Goal: Task Accomplishment & Management: Manage account settings

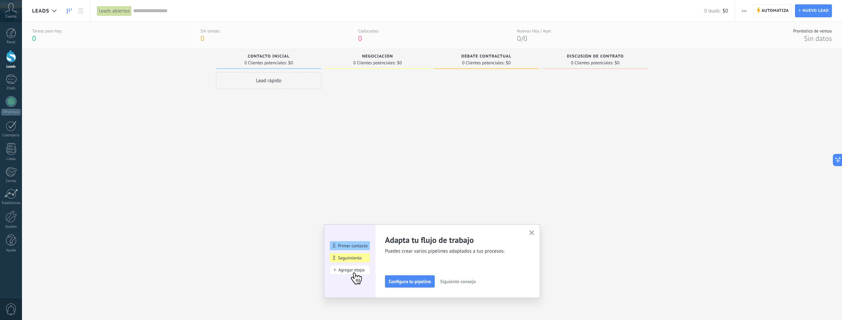
click at [9, 64] on link "Leads" at bounding box center [11, 59] width 22 height 19
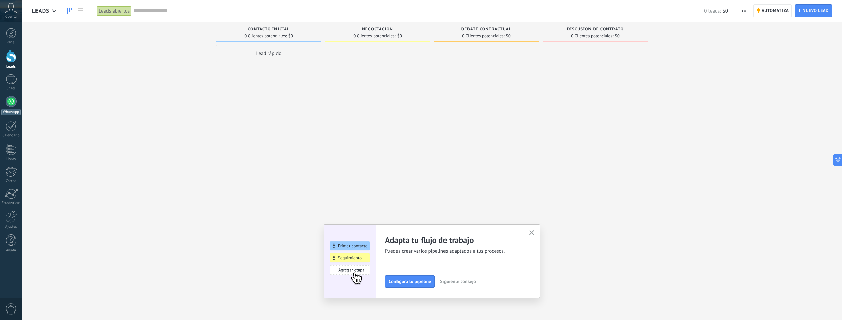
click at [9, 103] on div at bounding box center [11, 101] width 11 height 11
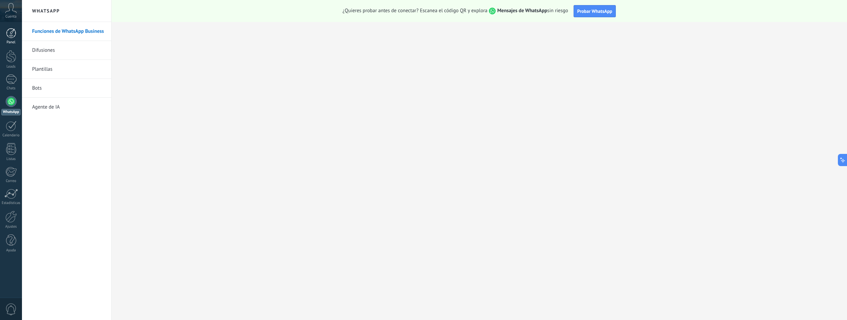
click at [11, 37] on div at bounding box center [11, 33] width 10 height 10
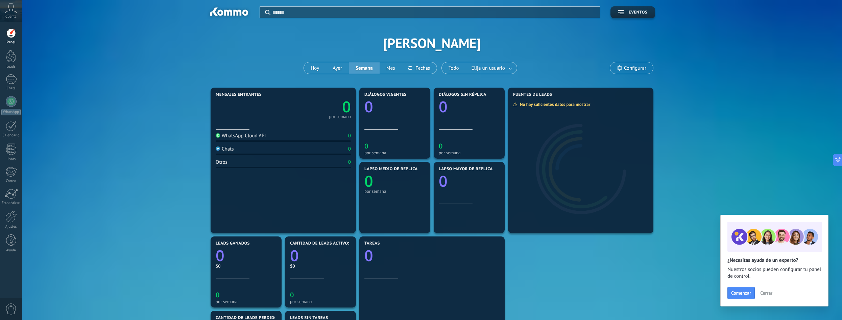
click at [9, 5] on icon at bounding box center [11, 8] width 12 height 10
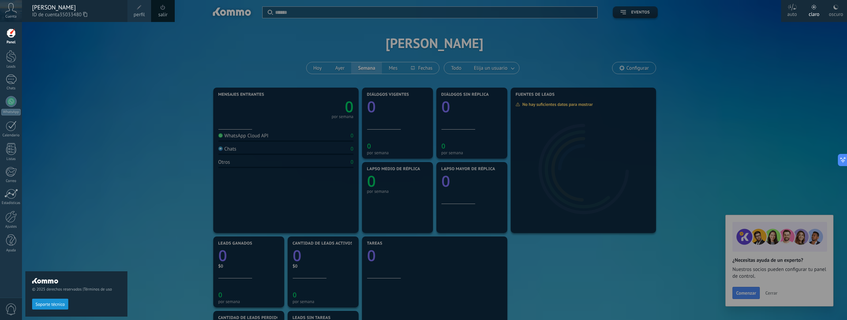
click at [14, 36] on div at bounding box center [11, 33] width 10 height 10
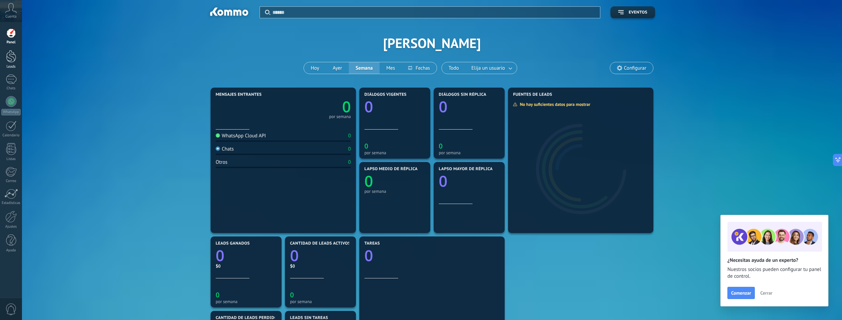
click at [13, 56] on div at bounding box center [11, 56] width 10 height 13
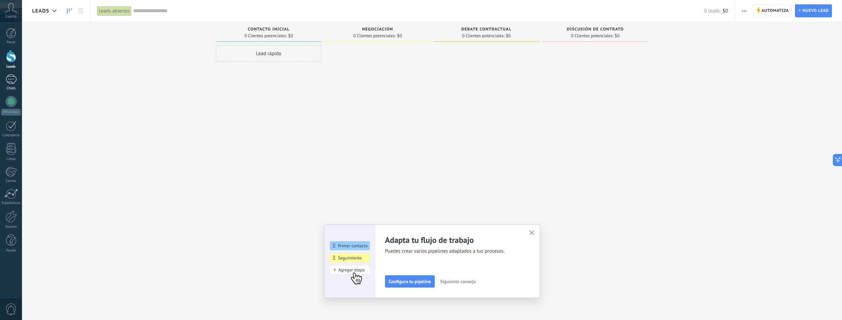
click at [15, 80] on div at bounding box center [11, 79] width 11 height 10
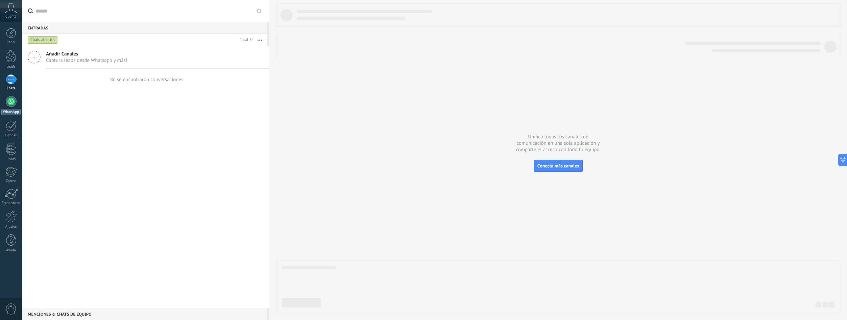
click at [11, 98] on div at bounding box center [11, 101] width 11 height 11
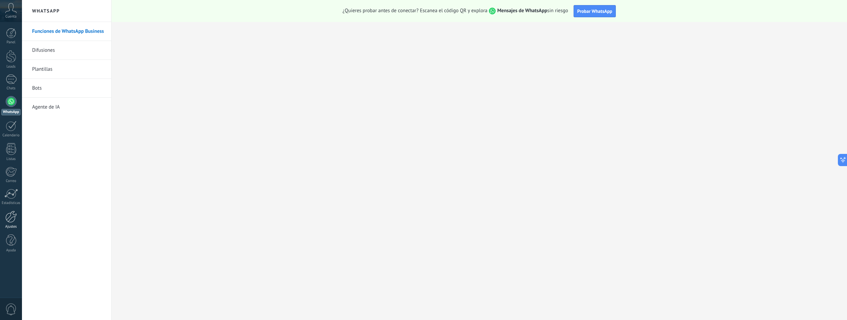
click at [8, 217] on div at bounding box center [10, 217] width 11 height 12
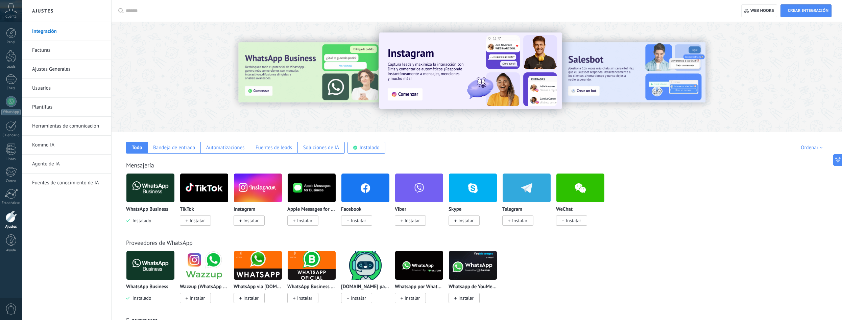
click at [52, 66] on link "Ajustes Generales" at bounding box center [68, 69] width 72 height 19
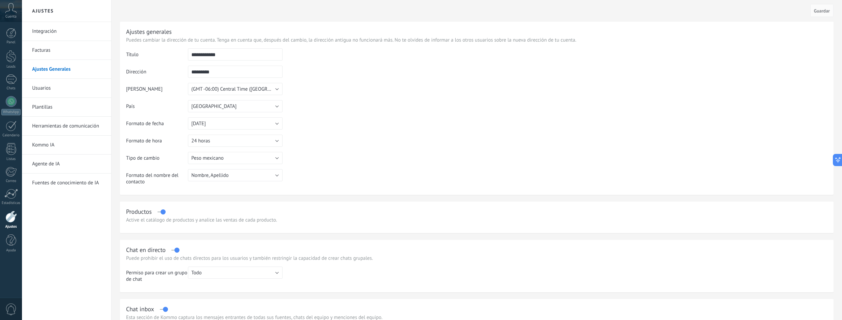
click at [55, 90] on link "Usuarios" at bounding box center [68, 88] width 72 height 19
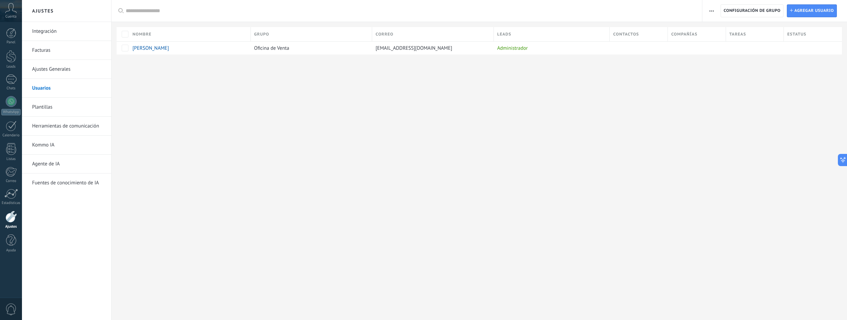
click at [54, 109] on link "Plantillas" at bounding box center [68, 107] width 72 height 19
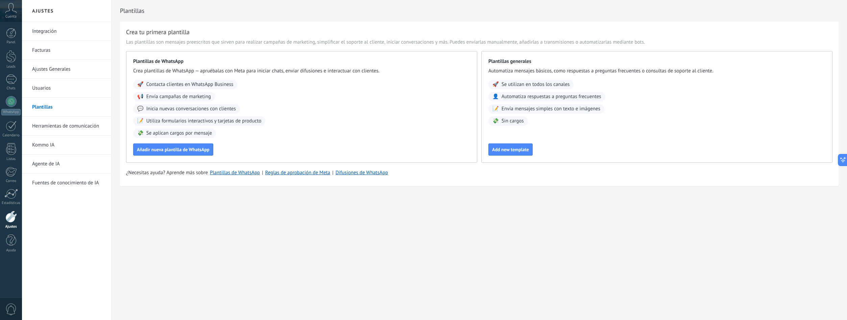
click at [56, 125] on link "Herramientas de comunicación" at bounding box center [68, 126] width 72 height 19
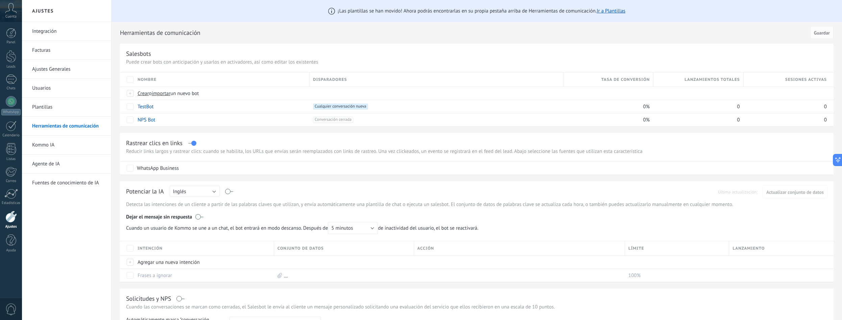
click at [49, 36] on link "Integración" at bounding box center [68, 31] width 72 height 19
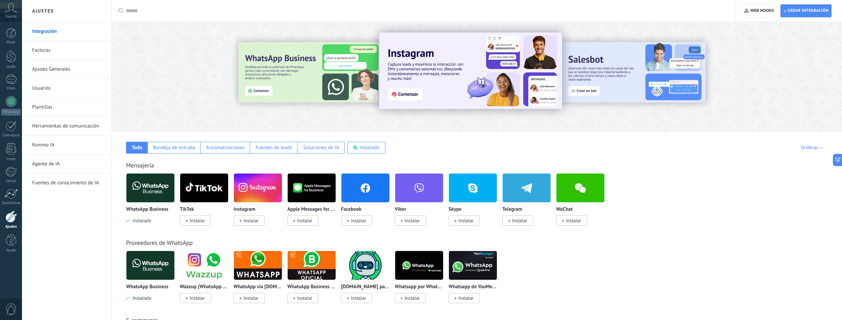
click at [53, 47] on link "Facturas" at bounding box center [68, 50] width 72 height 19
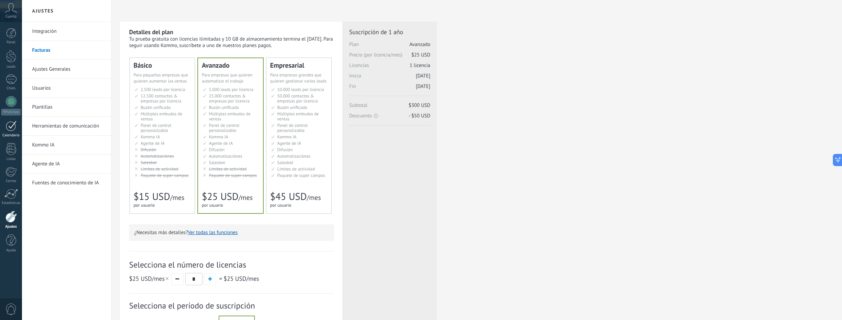
click at [10, 127] on div at bounding box center [11, 126] width 11 height 10
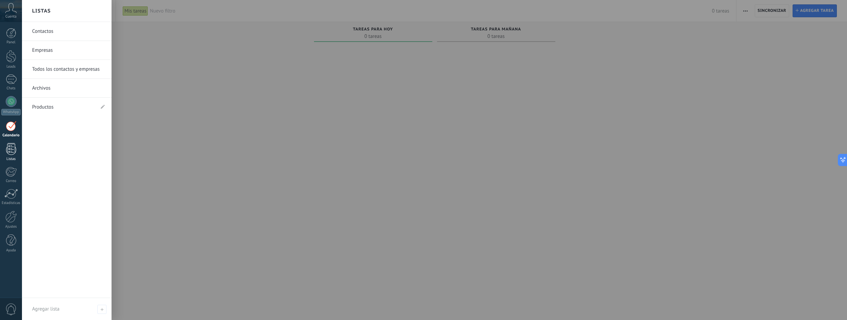
click at [12, 154] on div at bounding box center [11, 149] width 10 height 12
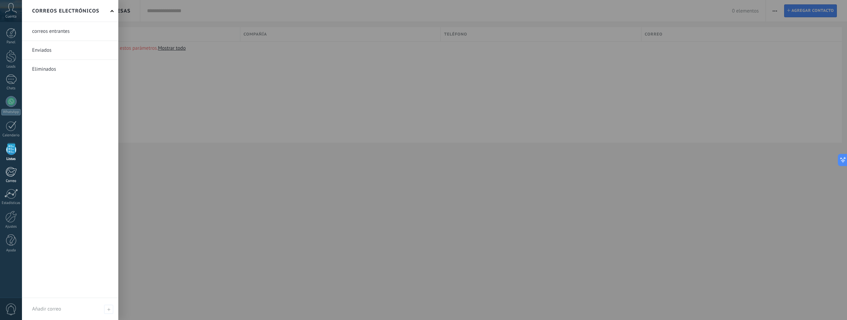
click at [13, 175] on div at bounding box center [10, 172] width 11 height 10
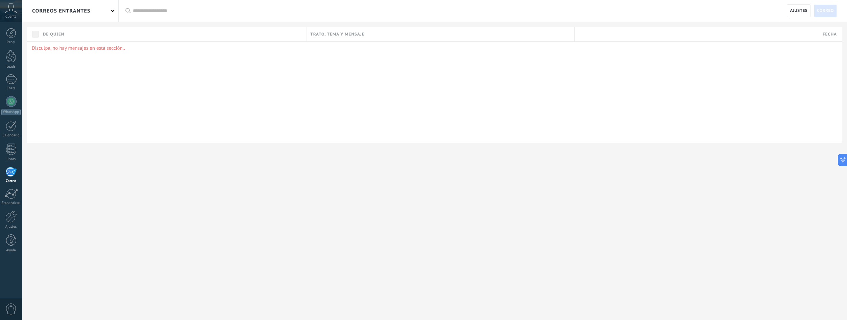
click at [13, 187] on div "Panel Leads Chats WhatsApp Clientes" at bounding box center [11, 143] width 22 height 231
click at [12, 192] on div at bounding box center [11, 194] width 14 height 10
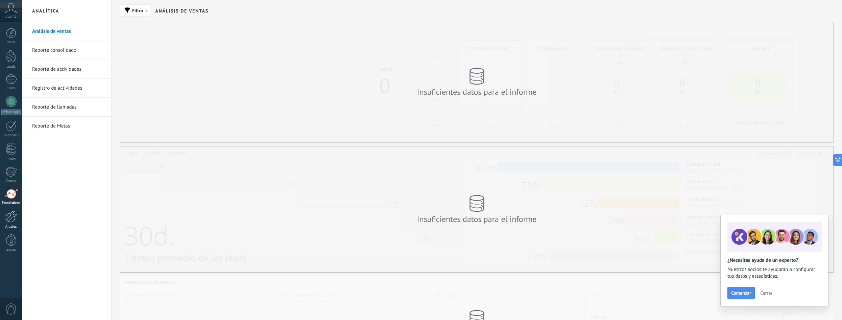
click at [12, 219] on div at bounding box center [10, 217] width 11 height 12
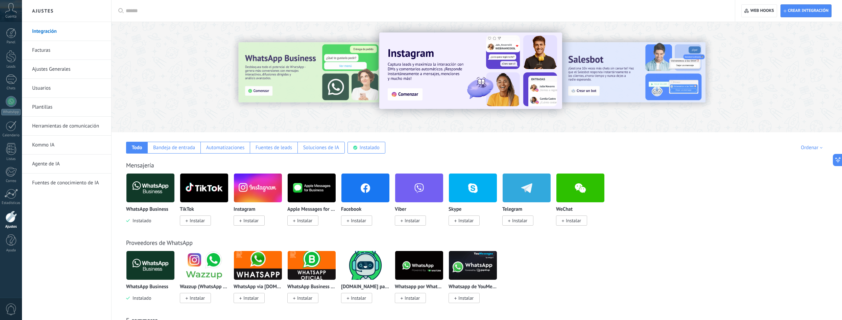
click at [52, 33] on link "Integración" at bounding box center [68, 31] width 72 height 19
click at [7, 15] on span "Cuenta" at bounding box center [10, 17] width 11 height 4
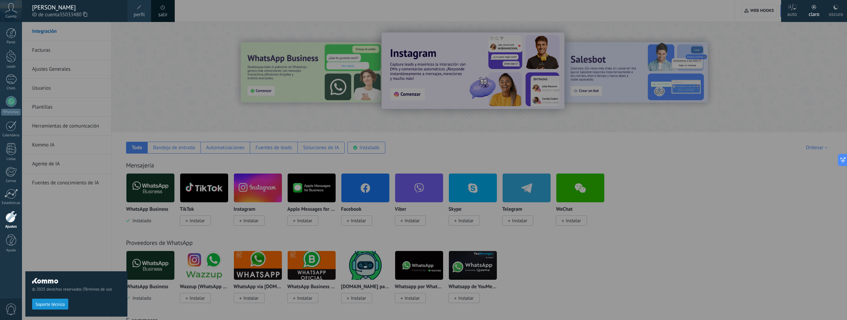
click at [140, 14] on span "perfil" at bounding box center [138, 14] width 11 height 7
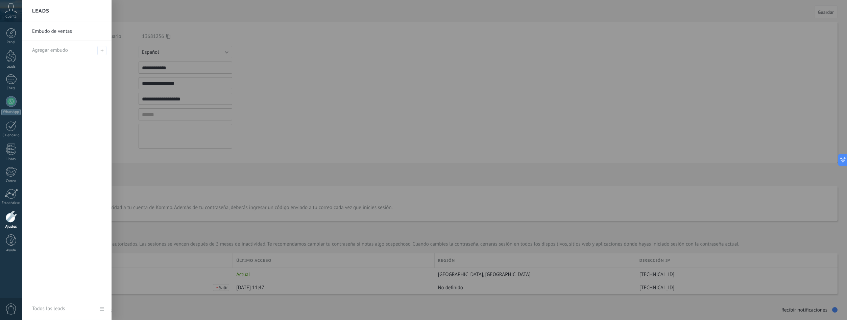
click at [119, 32] on div at bounding box center [445, 160] width 847 height 320
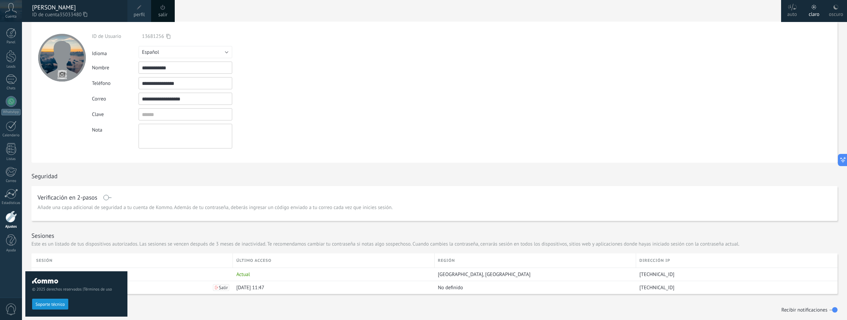
click at [177, 70] on input "**********" at bounding box center [186, 67] width 94 height 12
drag, startPoint x: 163, startPoint y: 99, endPoint x: 118, endPoint y: 92, distance: 44.8
click at [118, 92] on body ".abccls-1,.abccls-2{fill-rule:evenodd}.abccls-2{fill:#fff} .abfcls-1{fill:none}…" at bounding box center [423, 160] width 847 height 320
type input "**********"
click at [247, 149] on div "**********" at bounding box center [201, 92] width 218 height 141
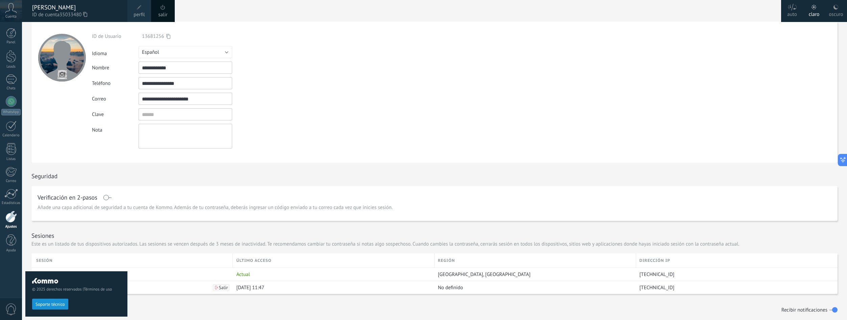
click at [250, 152] on div "**********" at bounding box center [201, 92] width 218 height 141
click at [276, 131] on div "Nota" at bounding box center [201, 136] width 218 height 25
click at [321, 124] on form "**********" at bounding box center [434, 92] width 806 height 141
click at [216, 120] on input "textbox" at bounding box center [186, 114] width 94 height 12
click at [279, 91] on div "**********" at bounding box center [201, 90] width 218 height 115
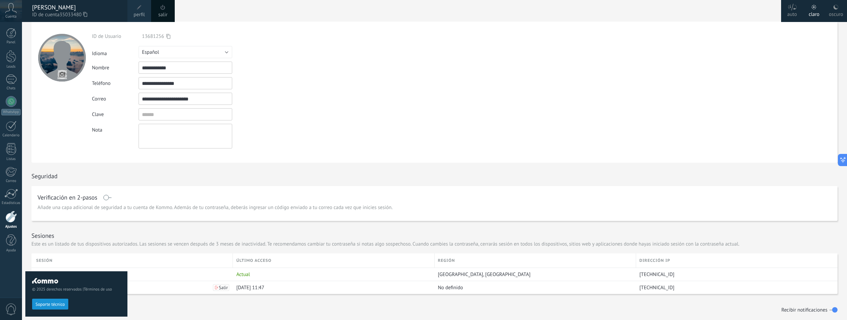
click at [117, 136] on div "© 2025 derechos reservados | Términos de uso Soporte técnico" at bounding box center [76, 171] width 102 height 298
click at [72, 49] on div "© 2025 derechos reservados | Términos de uso Soporte técnico" at bounding box center [76, 171] width 102 height 298
click at [63, 73] on div "© 2025 derechos reservados | Términos de uso Soporte técnico" at bounding box center [76, 171] width 102 height 298
click at [74, 37] on div "© 2025 derechos reservados | Términos de uso Soporte técnico" at bounding box center [76, 171] width 102 height 298
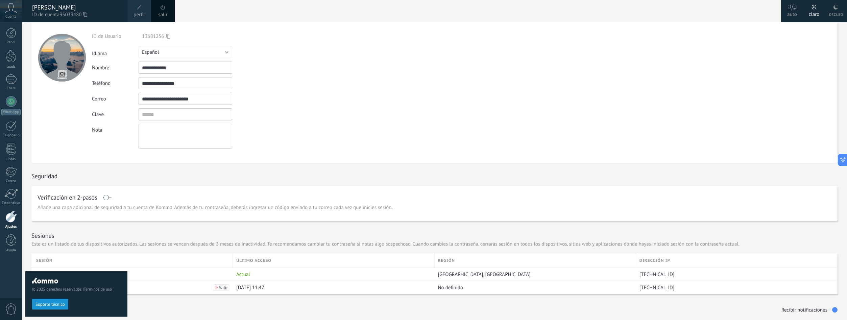
click at [59, 65] on div "© 2025 derechos reservados | Términos de uso Soporte técnico" at bounding box center [76, 171] width 102 height 298
click at [60, 65] on div "© 2025 derechos reservados | Términos de uso Soporte técnico" at bounding box center [76, 171] width 102 height 298
click at [173, 31] on div "**********" at bounding box center [201, 92] width 218 height 141
click at [139, 6] on span at bounding box center [139, 7] width 5 height 5
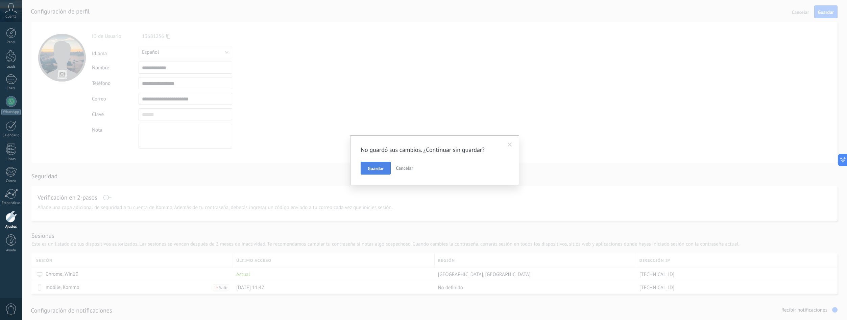
click at [379, 169] on span "Guardar" at bounding box center [376, 168] width 16 height 5
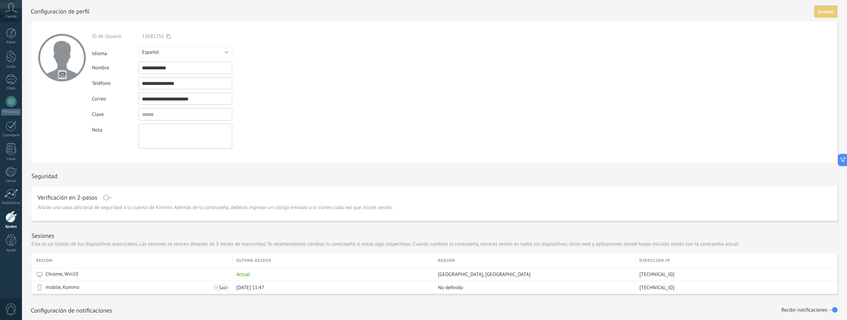
click at [61, 73] on input "file" at bounding box center [61, 74] width 9 height 9
click at [56, 76] on div at bounding box center [62, 58] width 48 height 48
click at [58, 73] on input "file" at bounding box center [61, 74] width 9 height 9
type input "**********"
click at [9, 123] on div at bounding box center [11, 126] width 11 height 10
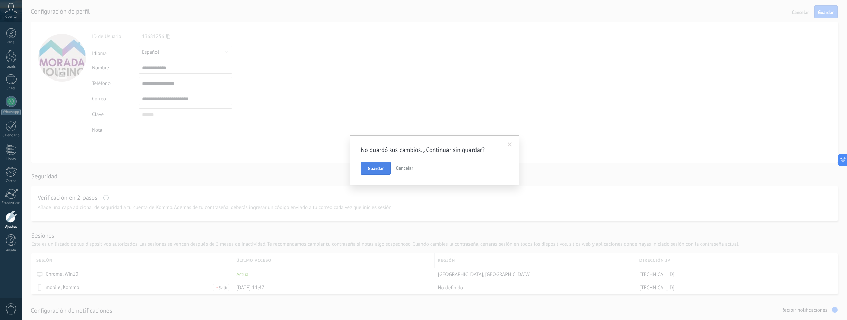
click at [380, 167] on span "Guardar" at bounding box center [376, 168] width 16 height 5
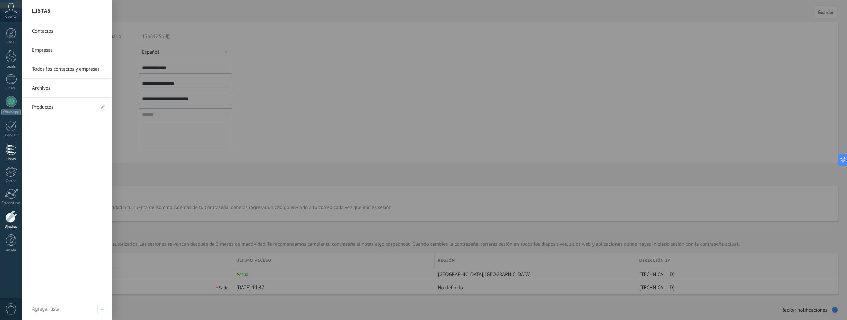
click at [7, 148] on div at bounding box center [11, 149] width 10 height 12
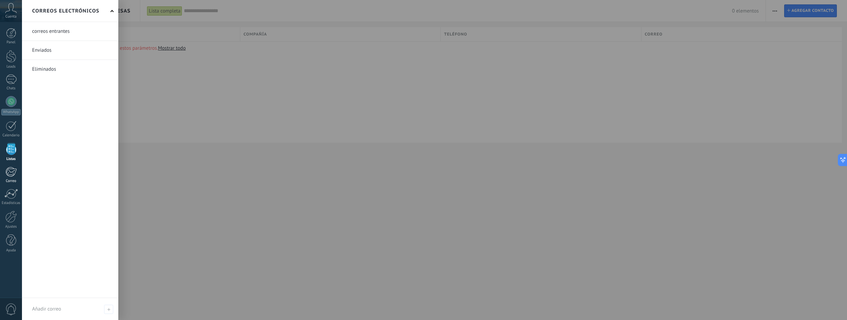
click at [8, 171] on div at bounding box center [10, 172] width 11 height 10
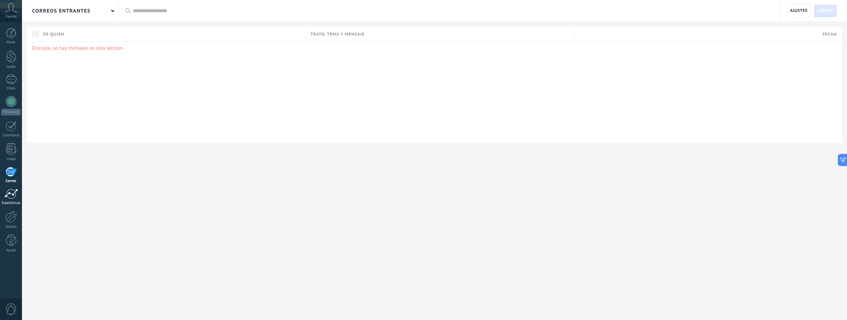
click at [10, 191] on div at bounding box center [11, 194] width 14 height 10
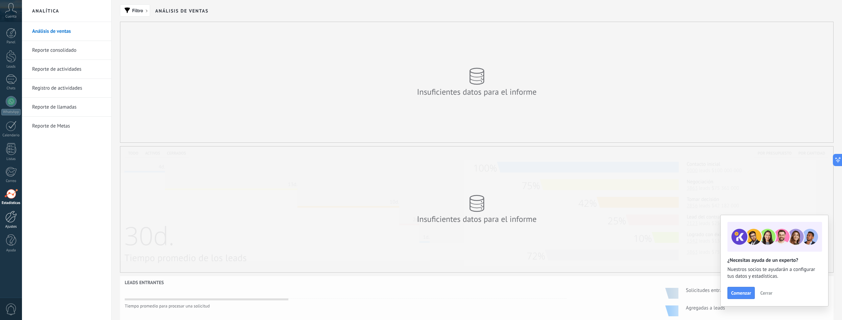
click at [11, 216] on div at bounding box center [10, 217] width 11 height 12
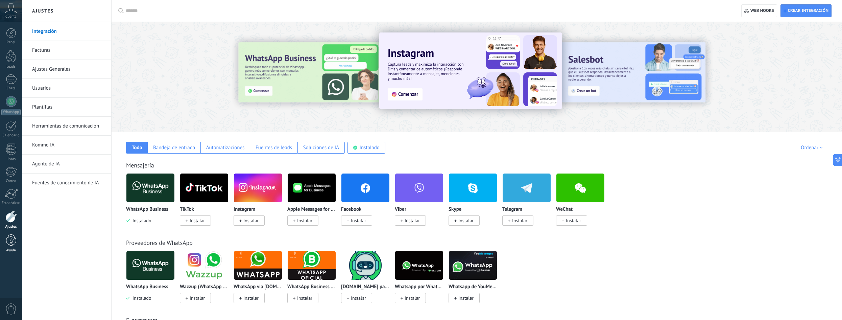
click at [18, 240] on link "Ayuda" at bounding box center [11, 243] width 22 height 18
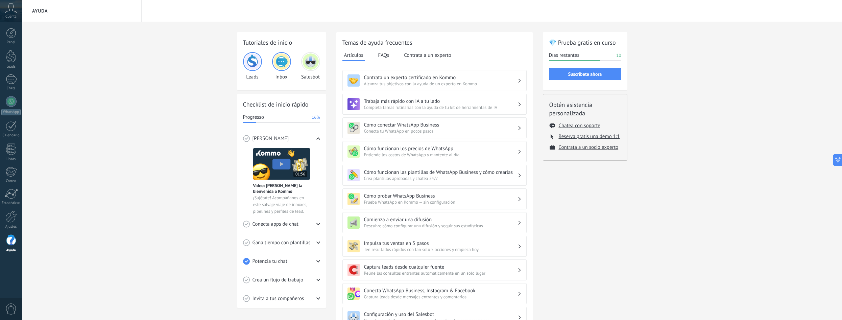
click at [130, 129] on div "Tutoriales de inicio Leads Inbox Salesbot Checklist de inicio rápido Progresso …" at bounding box center [432, 220] width 820 height 396
click at [312, 221] on div "Conecta apps de chat" at bounding box center [281, 224] width 77 height 19
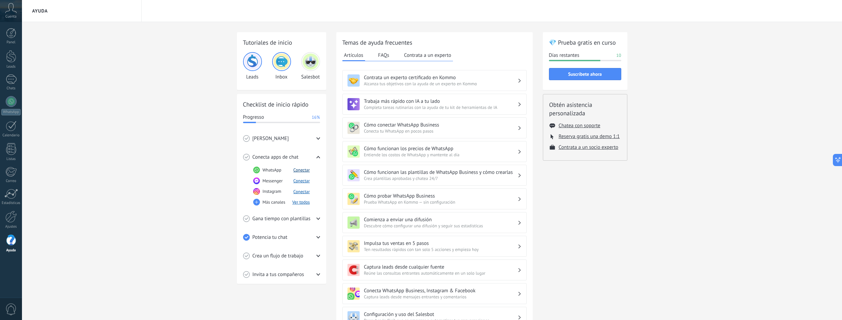
click at [306, 167] on button "Conectar" at bounding box center [301, 170] width 17 height 6
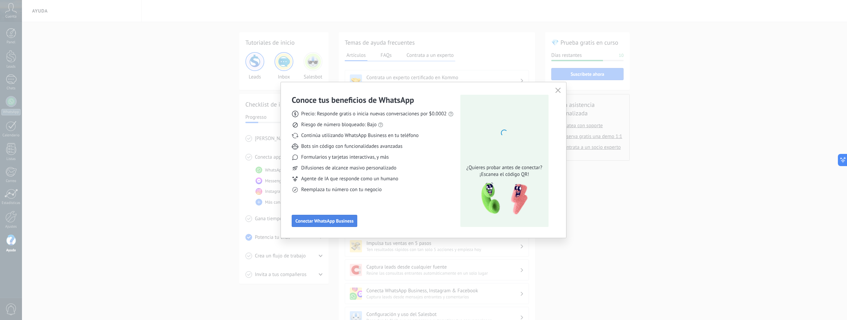
click at [344, 222] on span "Conectar WhatsApp Business" at bounding box center [324, 220] width 58 height 5
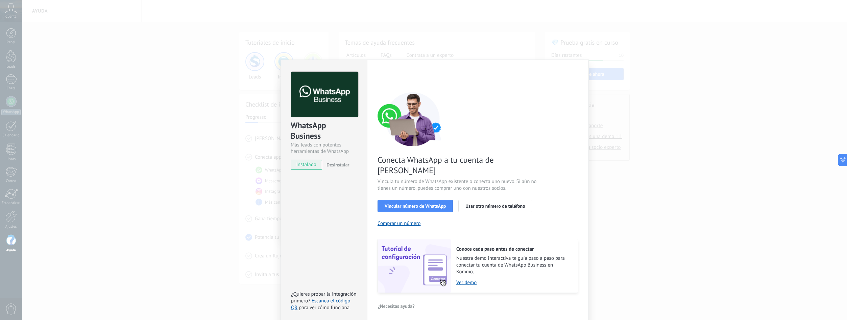
click at [609, 123] on div "WhatsApp Business Más leads con potentes herramientas de WhatsApp instalado Des…" at bounding box center [434, 160] width 825 height 320
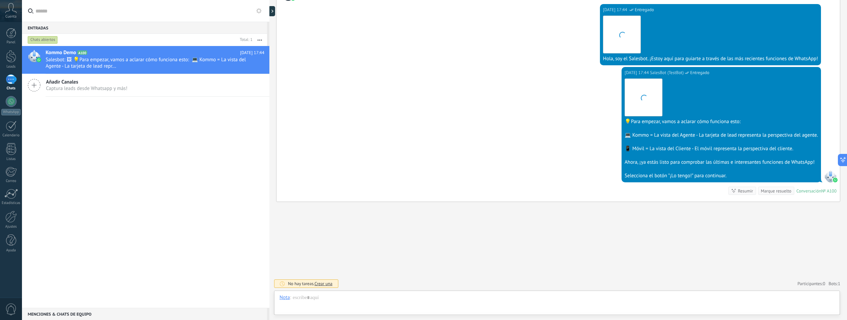
scroll to position [10, 0]
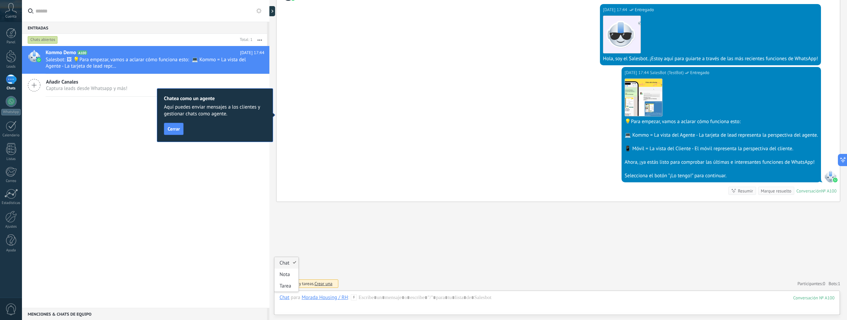
click at [287, 298] on div "Chat" at bounding box center [284, 297] width 10 height 6
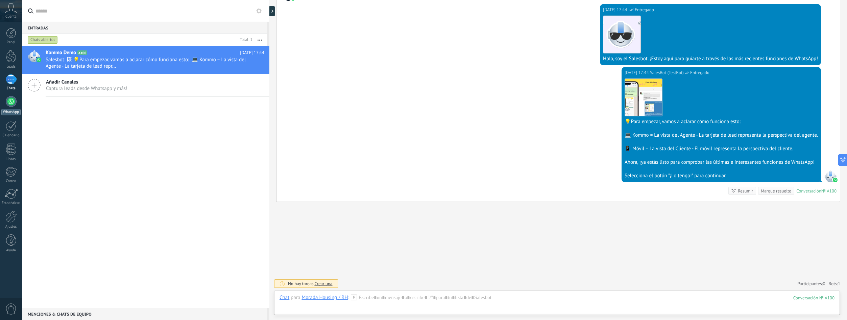
click at [13, 103] on div at bounding box center [11, 101] width 11 height 11
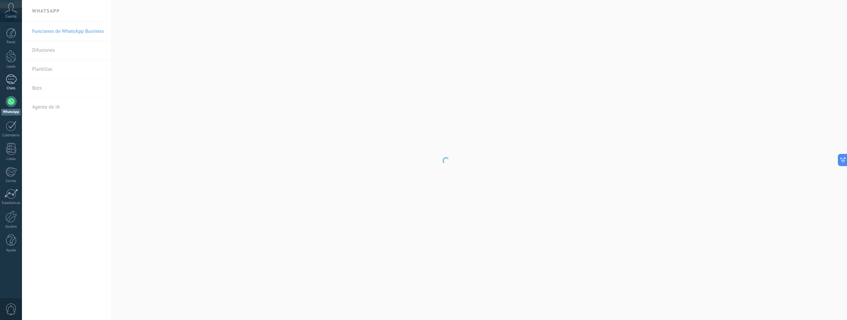
click at [13, 80] on div "1" at bounding box center [11, 79] width 11 height 10
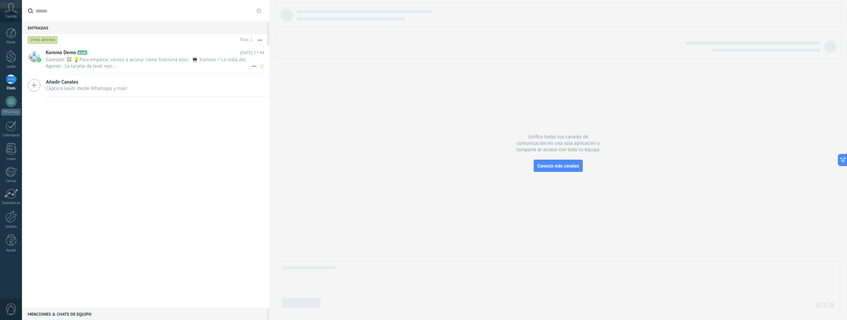
click at [61, 57] on span "Salesbot: 🖼 💡Para empezar, vamos a aclarar cómo funciona esto: 💻 Kommo = La vis…" at bounding box center [149, 62] width 206 height 13
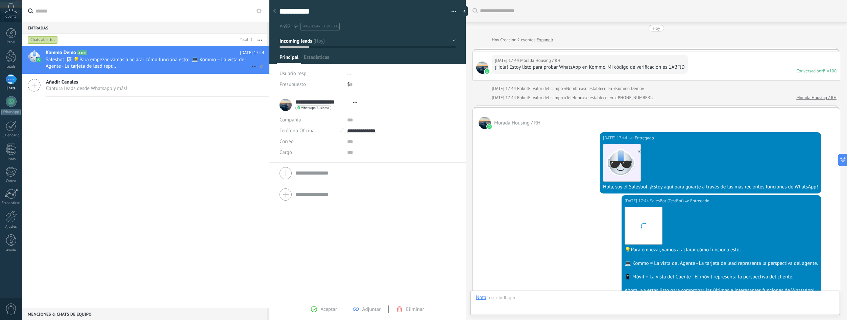
type textarea "**********"
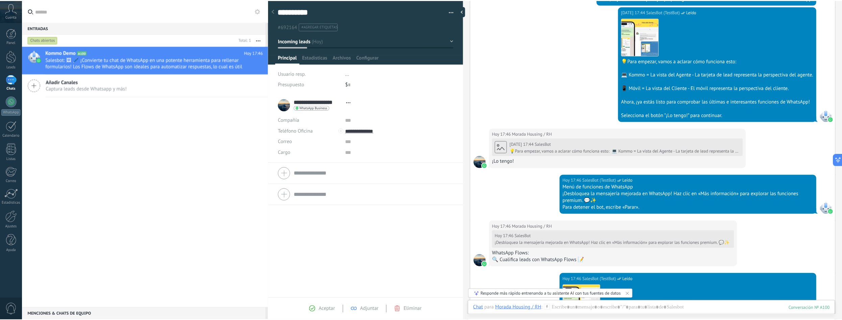
scroll to position [98, 0]
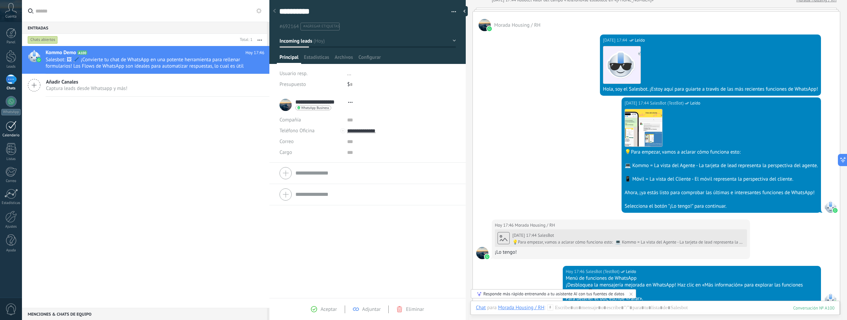
click at [8, 130] on div at bounding box center [11, 126] width 11 height 10
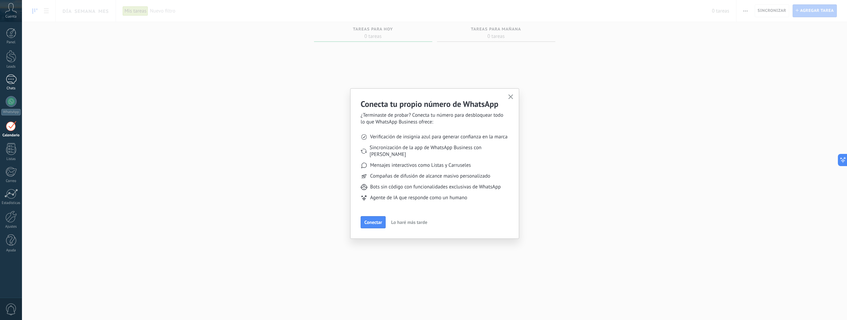
click at [11, 83] on div "1" at bounding box center [11, 79] width 11 height 10
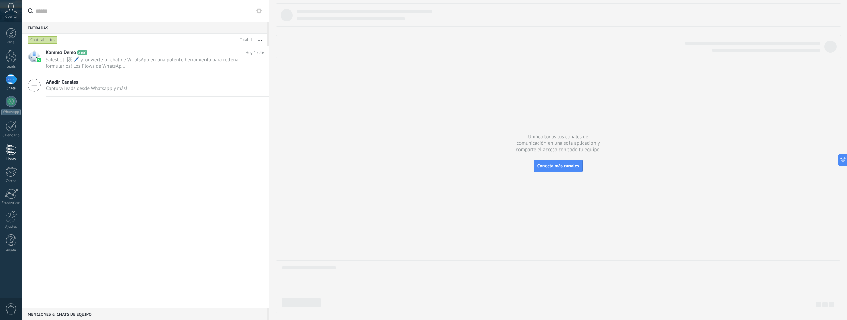
click at [11, 154] on div at bounding box center [11, 149] width 10 height 12
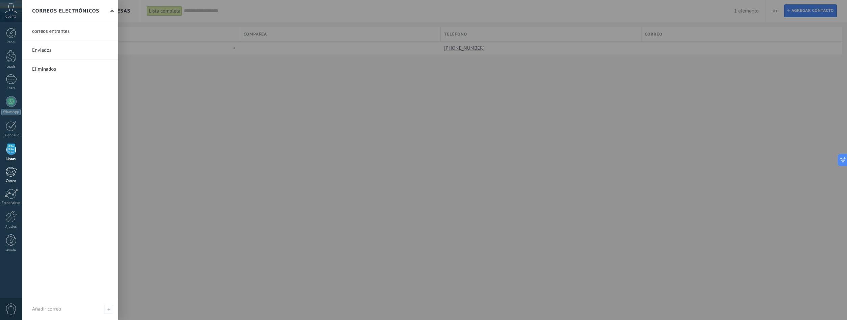
click at [11, 176] on div at bounding box center [10, 172] width 11 height 10
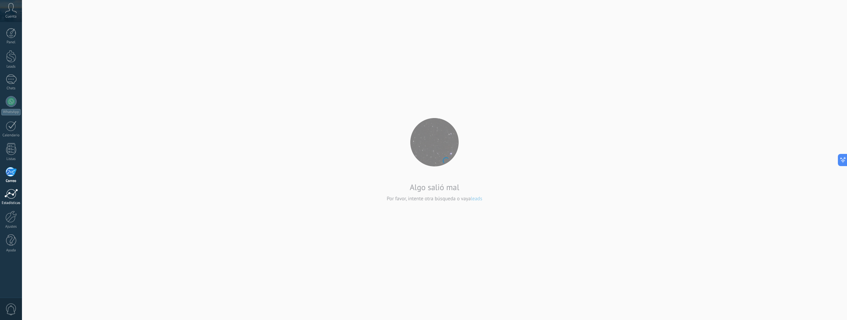
click at [12, 192] on div at bounding box center [11, 194] width 14 height 10
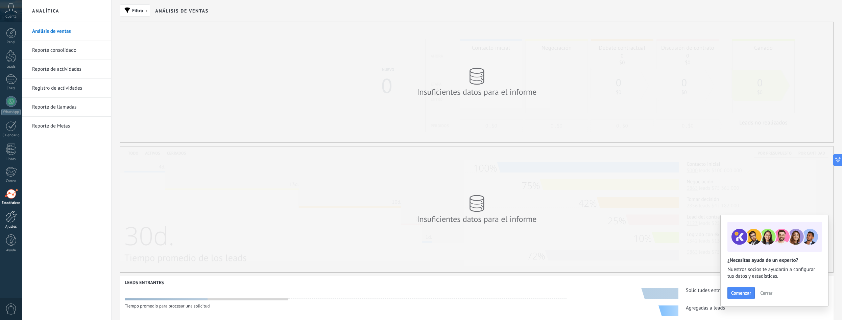
click at [15, 219] on div at bounding box center [10, 217] width 11 height 12
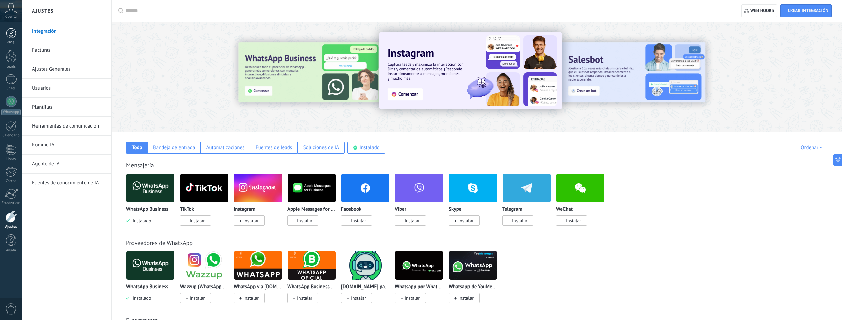
click at [17, 40] on div "Panel" at bounding box center [11, 42] width 20 height 4
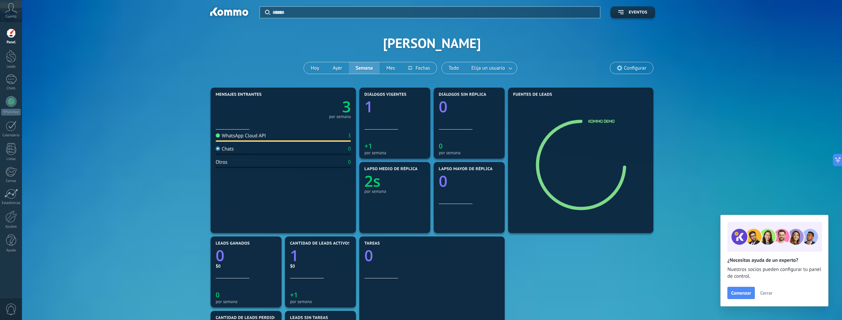
click at [7, 14] on div "Cuenta" at bounding box center [11, 11] width 22 height 22
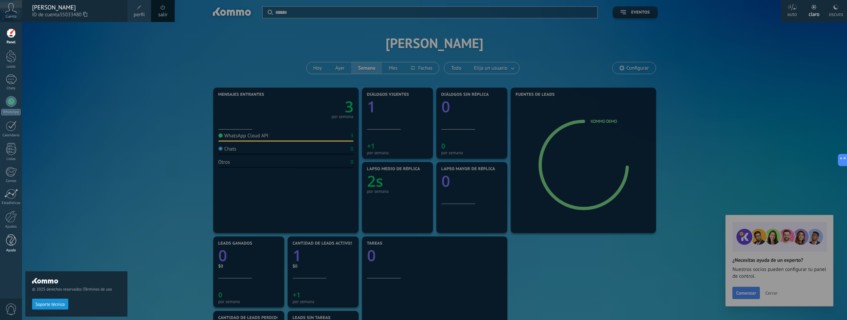
click at [14, 241] on div at bounding box center [11, 240] width 10 height 12
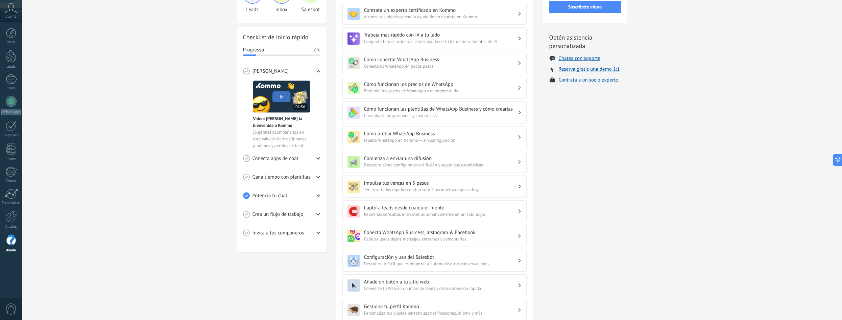
scroll to position [68, 0]
click at [305, 160] on div "Conecta apps de chat" at bounding box center [281, 158] width 77 height 19
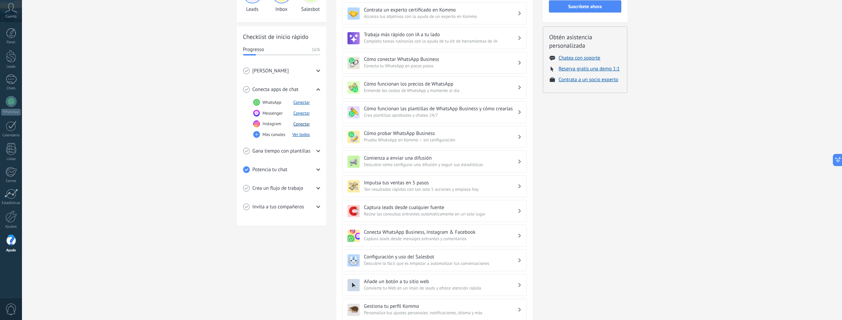
click at [304, 123] on button "Conectar" at bounding box center [301, 124] width 17 height 6
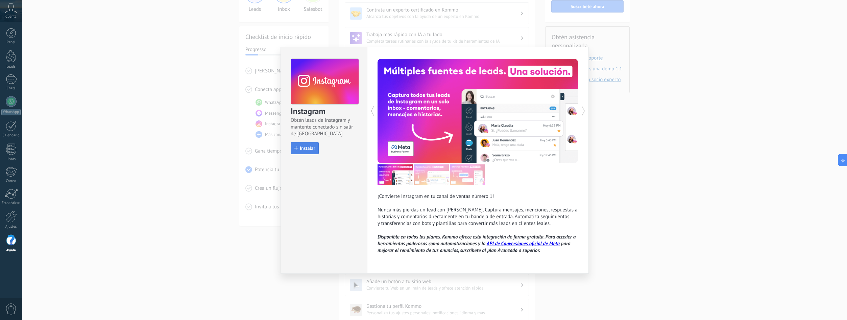
click at [307, 150] on span "Instalar" at bounding box center [307, 148] width 15 height 5
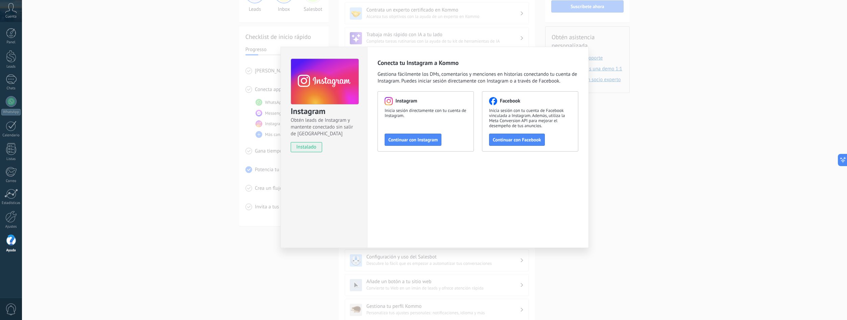
click at [188, 191] on div "Instagram Obtén leads de Instagram y mantente conectado sin salir de Kommo inst…" at bounding box center [434, 160] width 825 height 320
